Goal: Find contact information: Find contact information

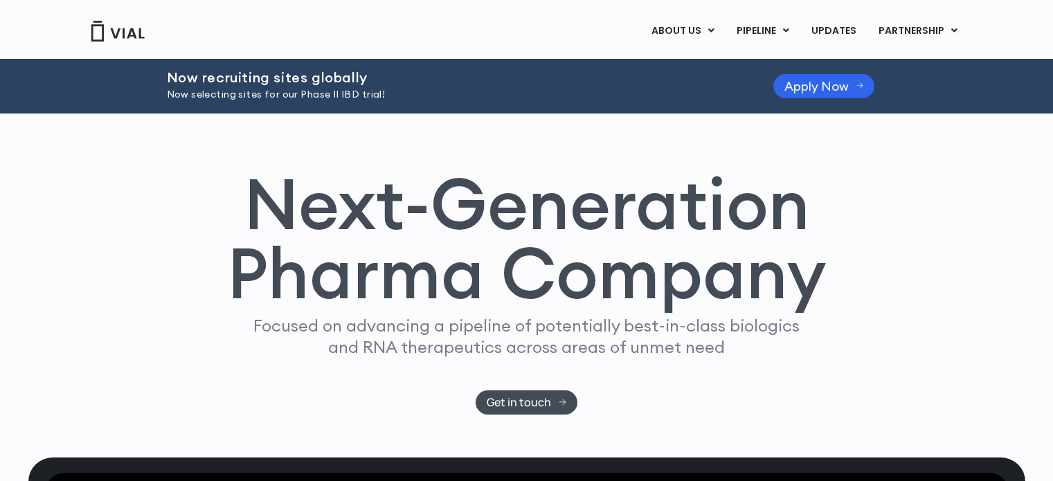
click at [695, 63] on link "ABOUT US" at bounding box center [705, 65] width 121 height 21
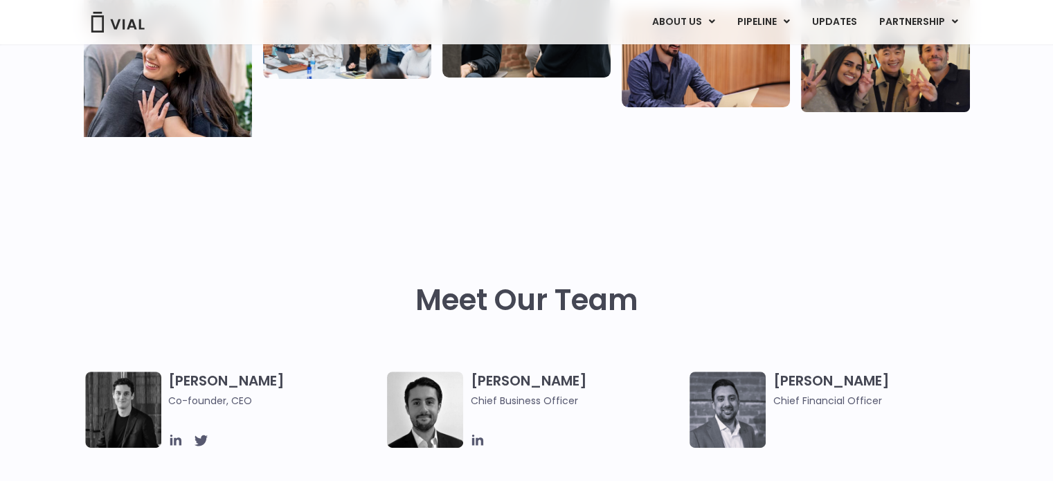
scroll to position [554, 0]
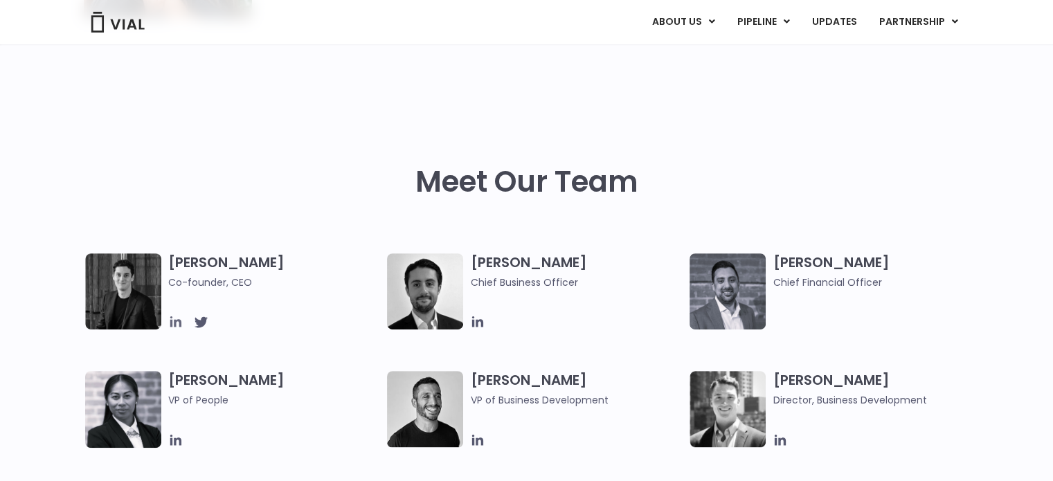
click at [172, 324] on icon at bounding box center [175, 321] width 15 height 15
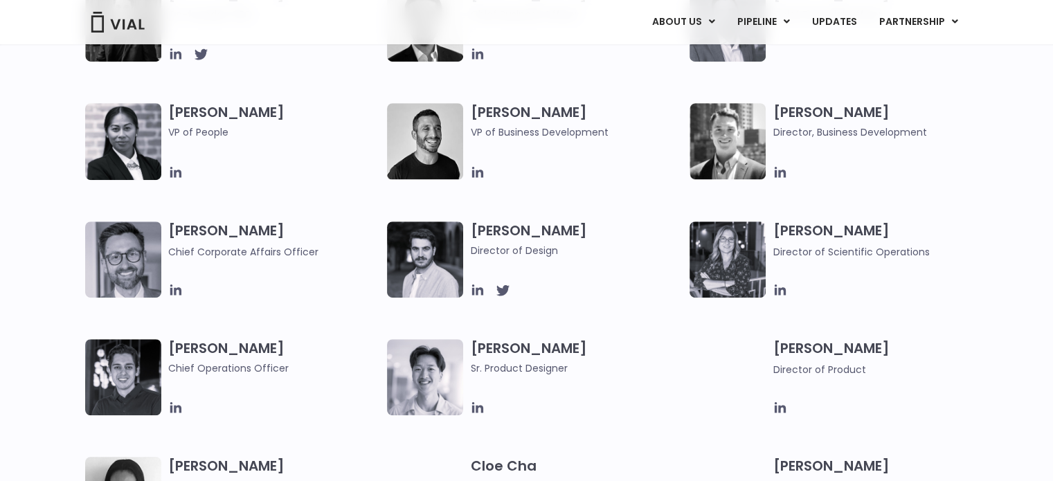
scroll to position [825, 0]
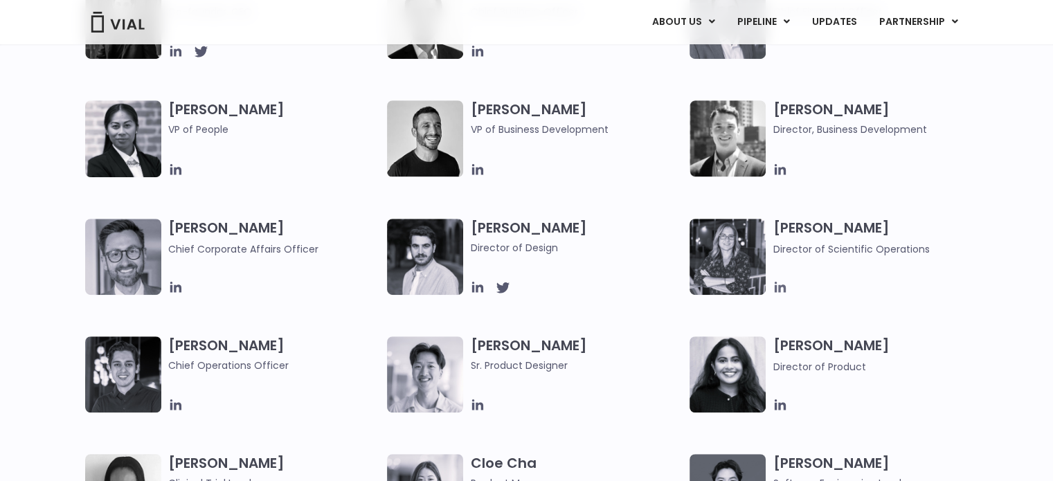
click at [781, 290] on icon at bounding box center [780, 287] width 15 height 15
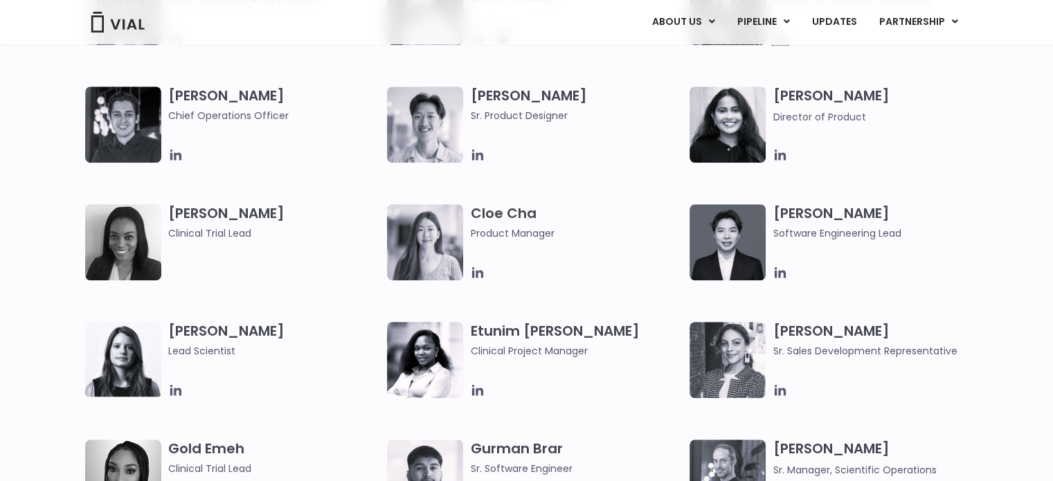
scroll to position [1102, 0]
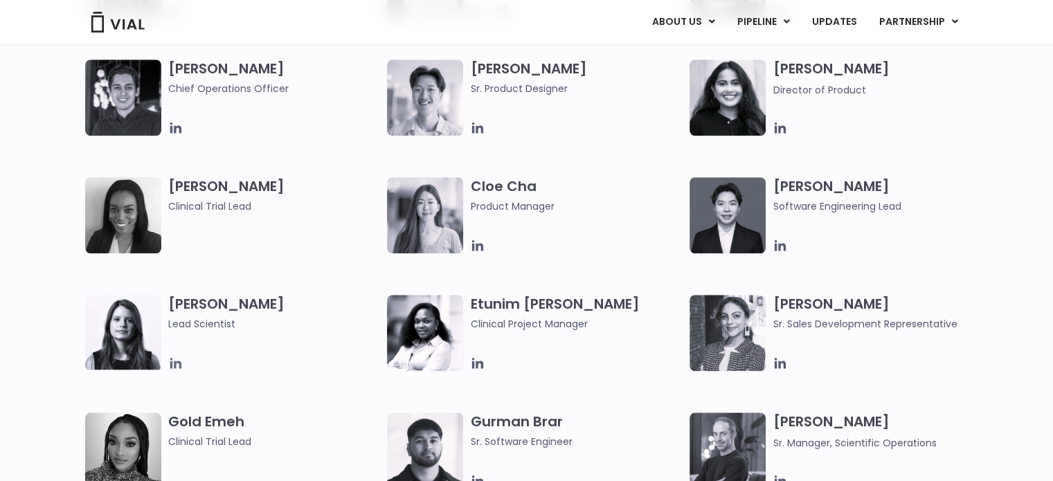
click at [182, 363] on icon at bounding box center [175, 363] width 15 height 15
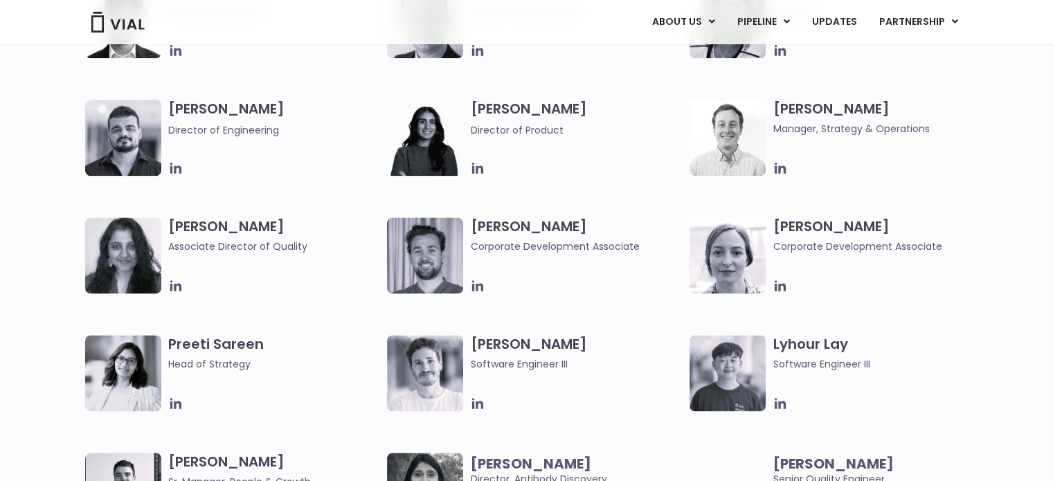
scroll to position [1770, 0]
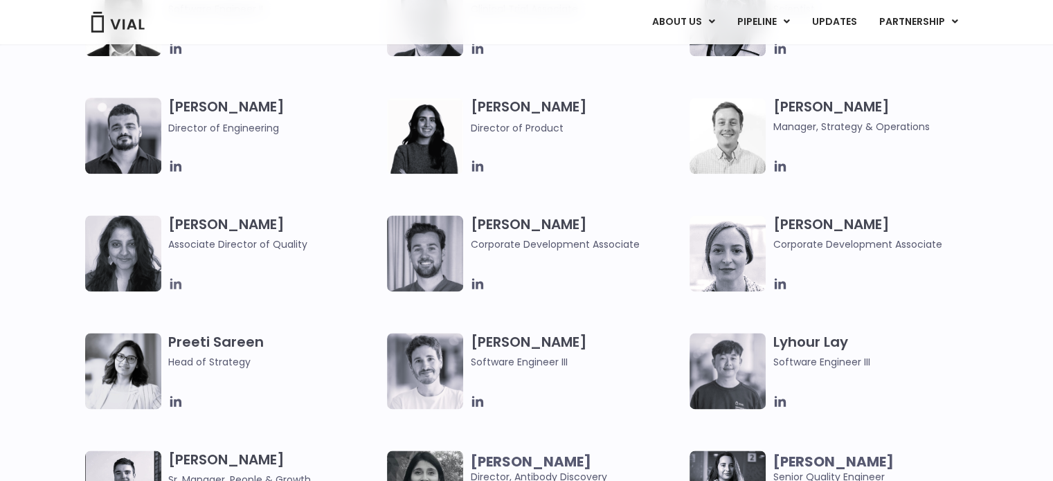
click at [180, 287] on icon at bounding box center [175, 283] width 11 height 11
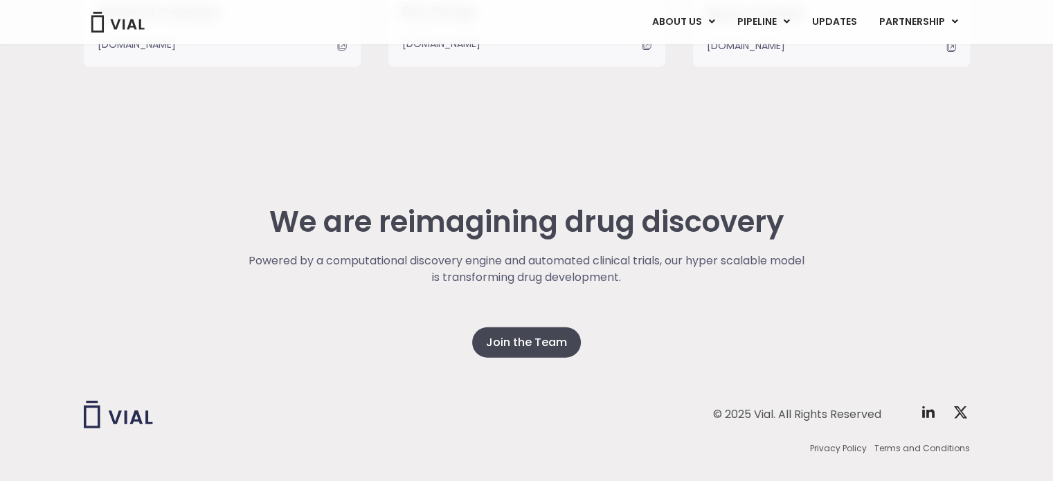
scroll to position [3578, 0]
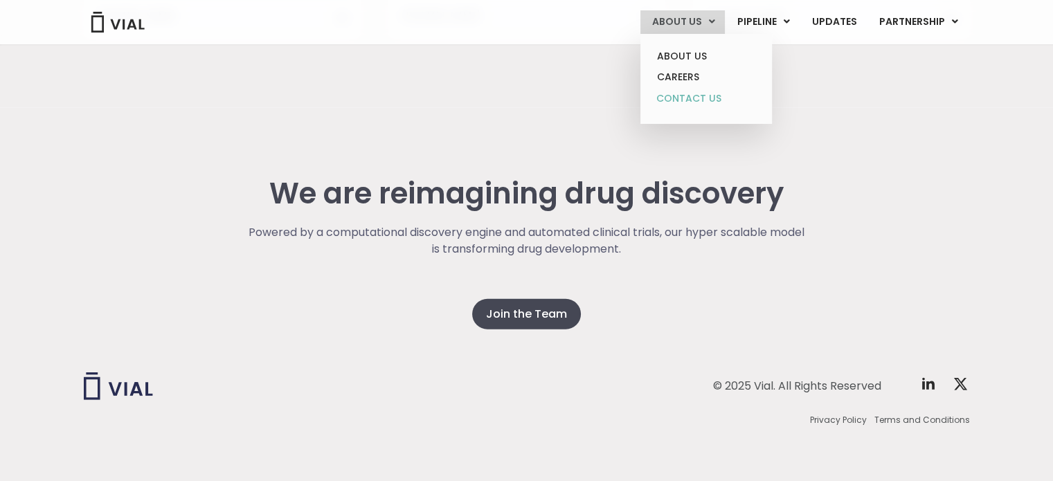
click at [698, 98] on link "CONTACT US" at bounding box center [705, 99] width 121 height 22
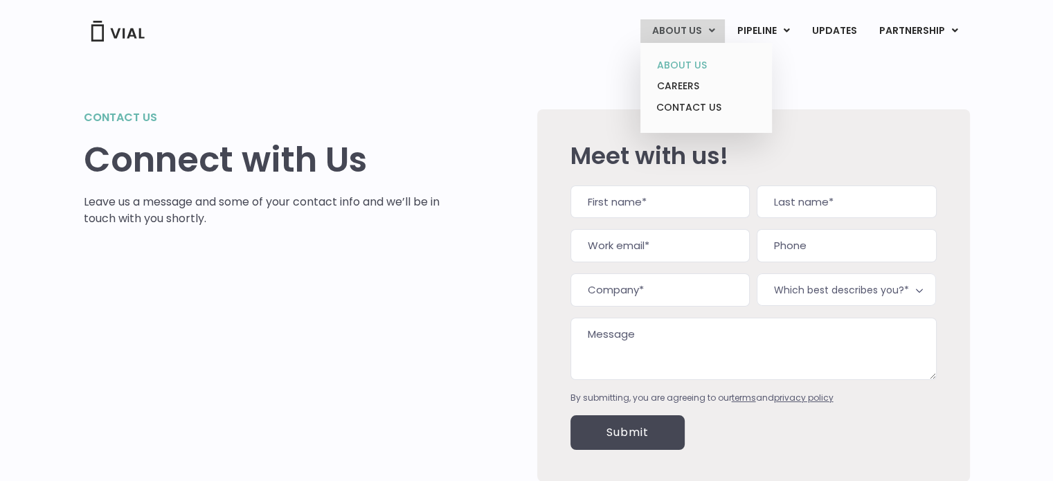
click at [687, 64] on link "ABOUT US" at bounding box center [705, 65] width 121 height 21
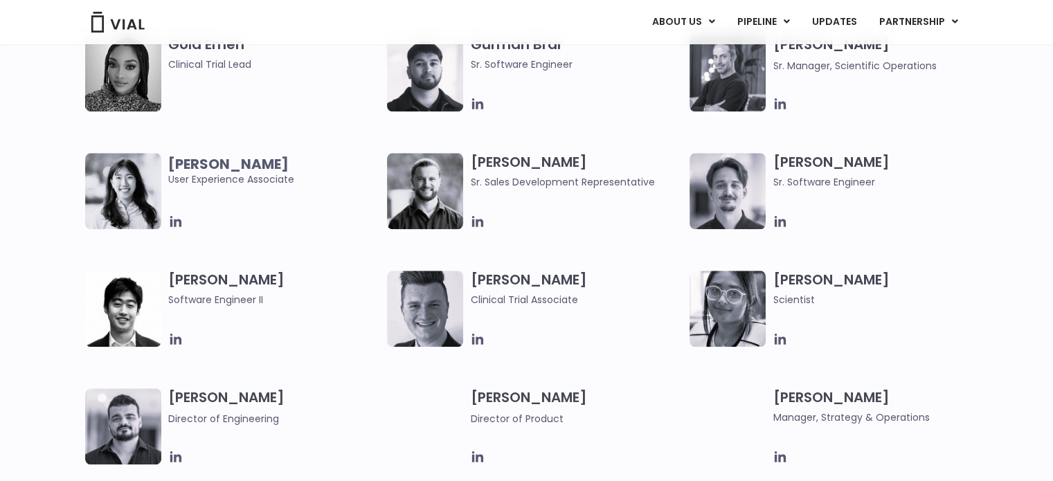
scroll to position [1569, 0]
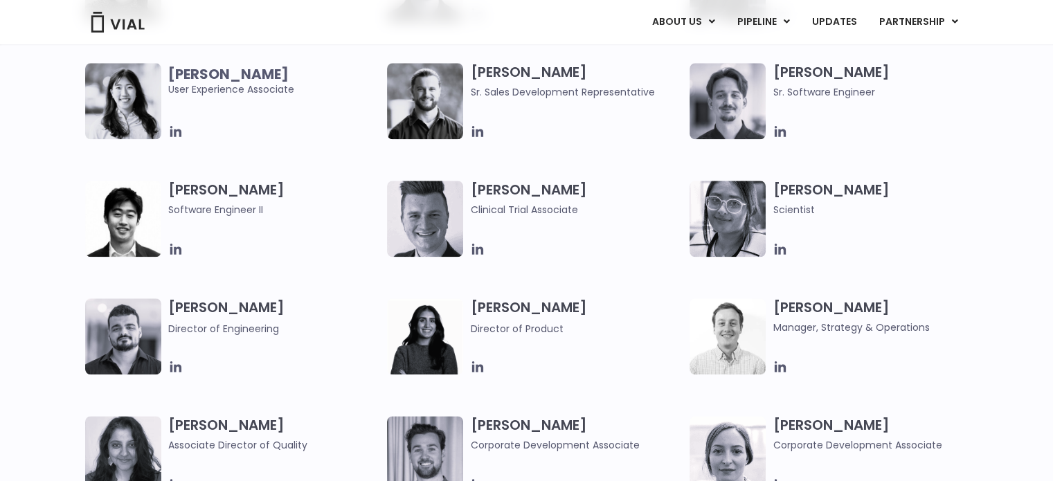
drag, startPoint x: 341, startPoint y: 335, endPoint x: 341, endPoint y: 343, distance: 8.3
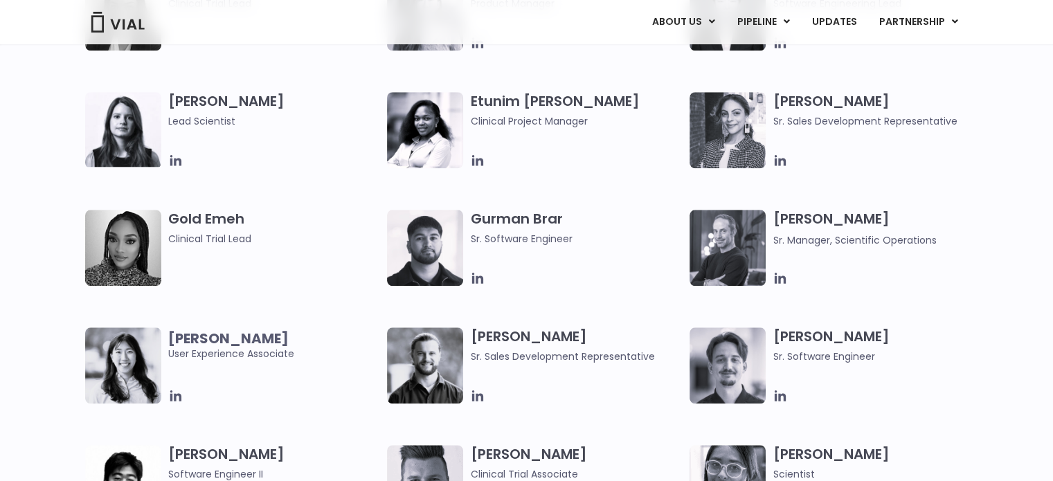
scroll to position [1286, 0]
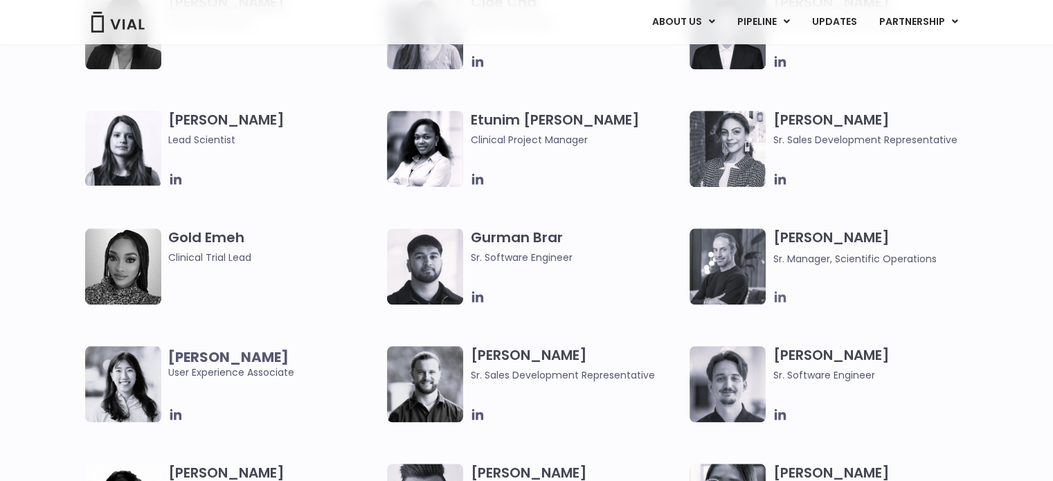
click at [782, 298] on icon at bounding box center [780, 296] width 15 height 15
